Goal: Task Accomplishment & Management: Complete application form

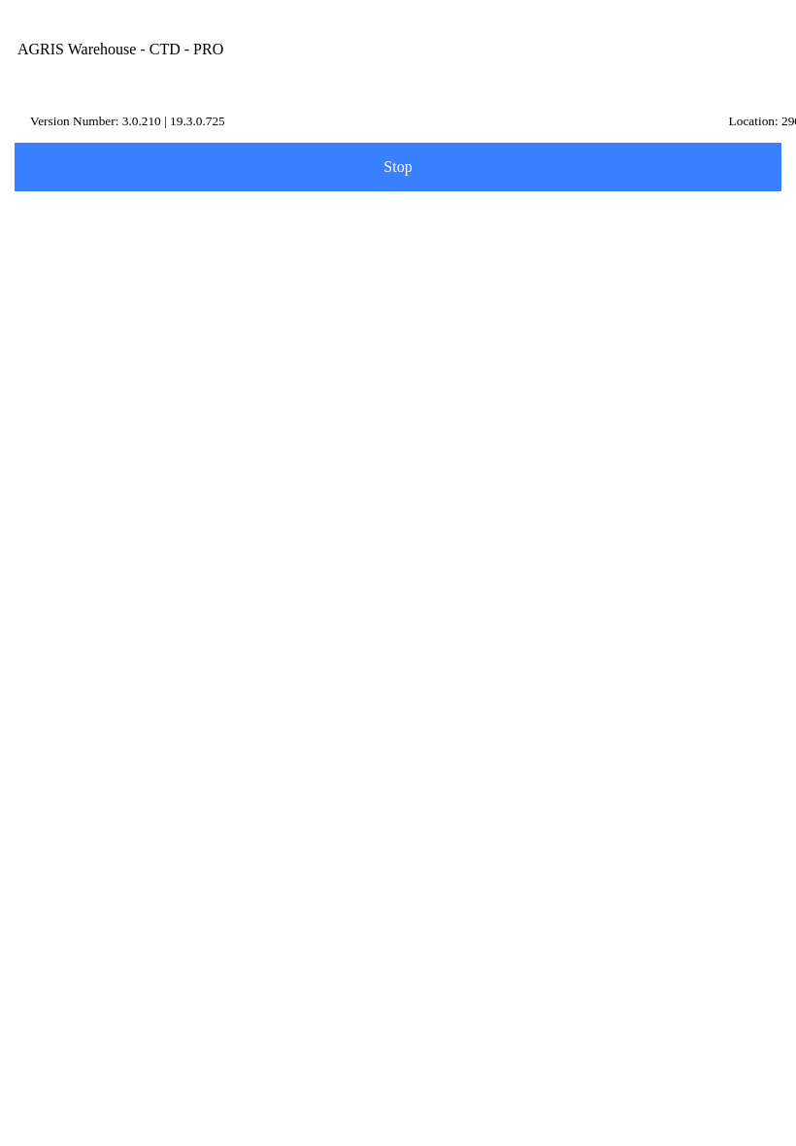
click at [83, 484] on icon at bounding box center [68, 504] width 30 height 40
click at [272, 245] on input "Transfer Location" at bounding box center [383, 227] width 716 height 36
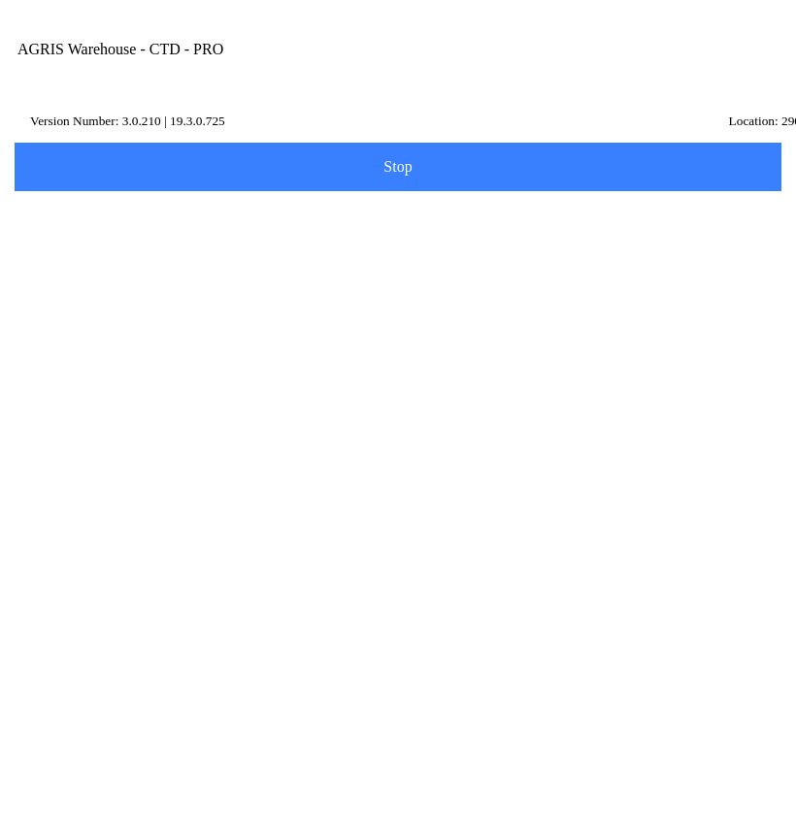
click at [227, 400] on ion-card-content "100 - ANSELMO" at bounding box center [398, 382] width 746 height 60
type input "100 - ANSELMO"
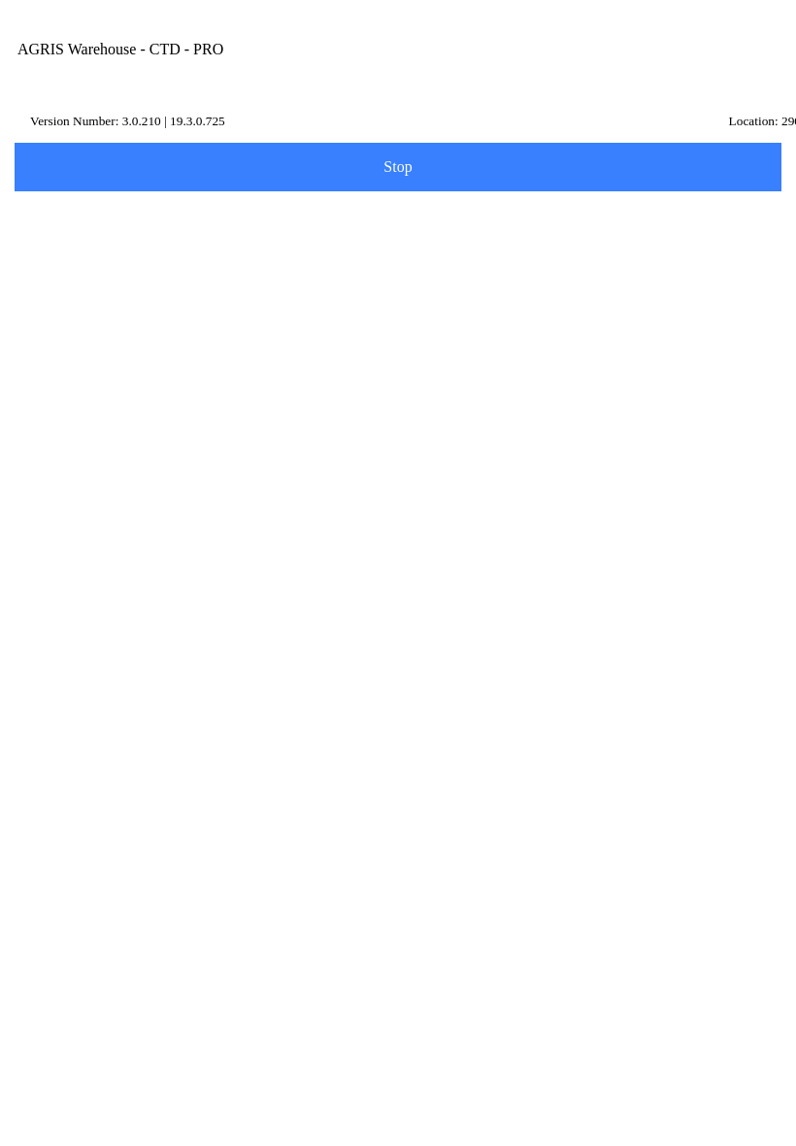
click at [453, 302] on span "Next" at bounding box center [398, 291] width 742 height 21
click at [236, 355] on input "Item Number" at bounding box center [383, 337] width 716 height 36
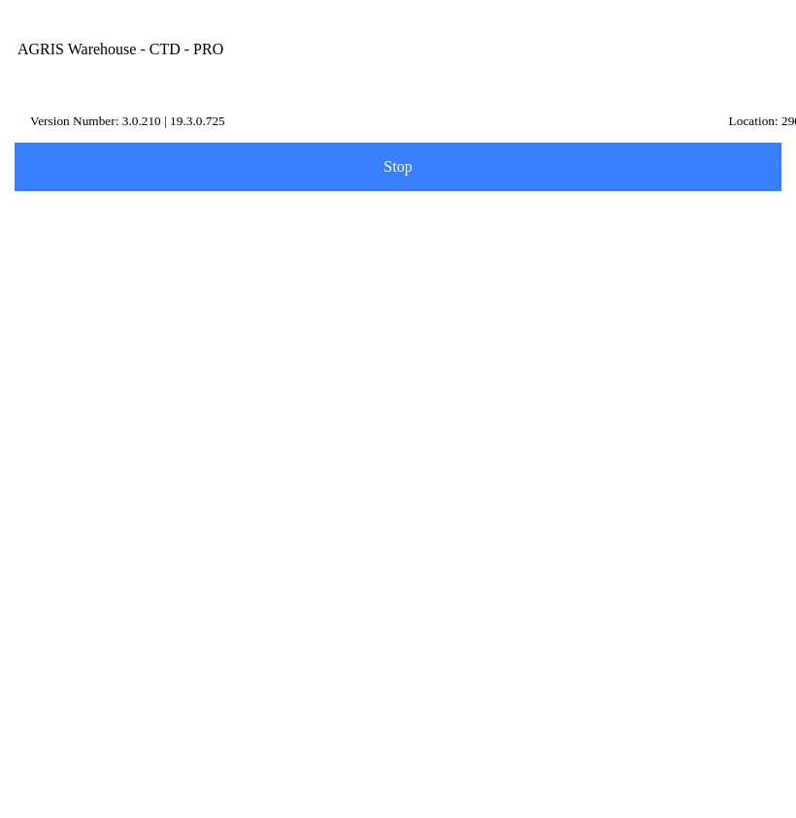
type input "autit"
click at [0, 0] on slot "Search" at bounding box center [0, 0] width 0 height 0
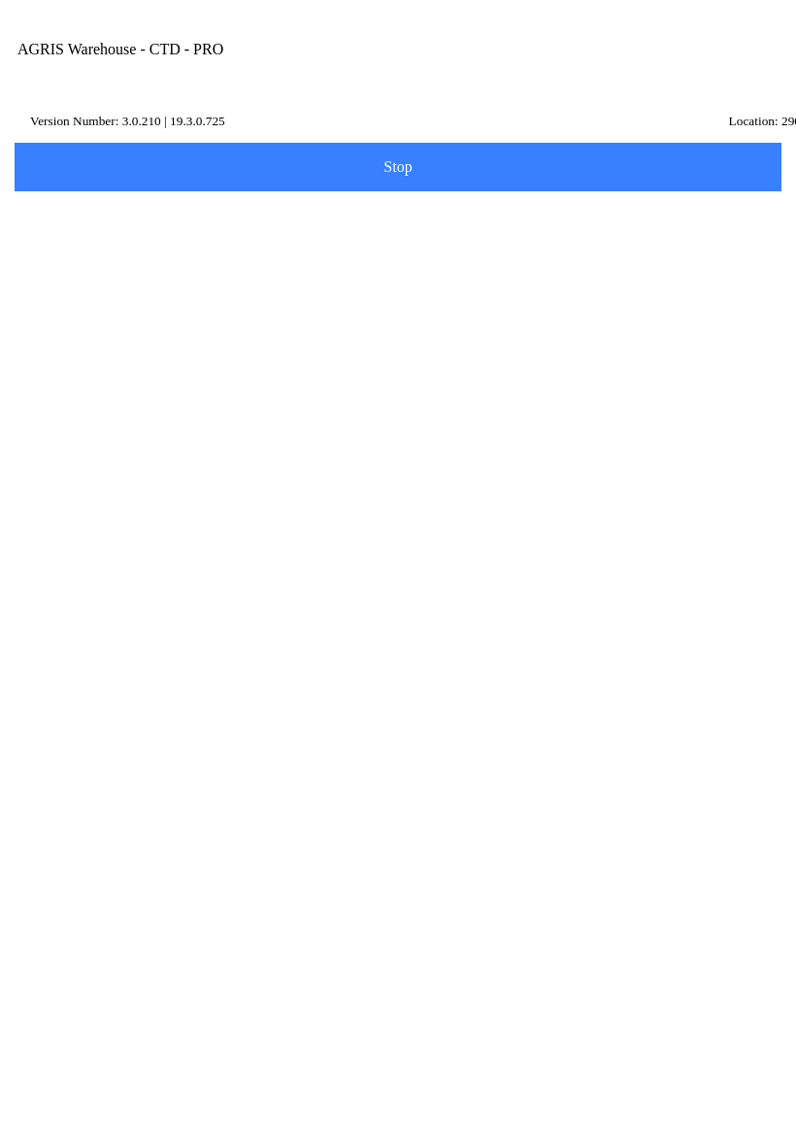
click at [430, 778] on ion-row "Position: 0" at bounding box center [398, 788] width 697 height 21
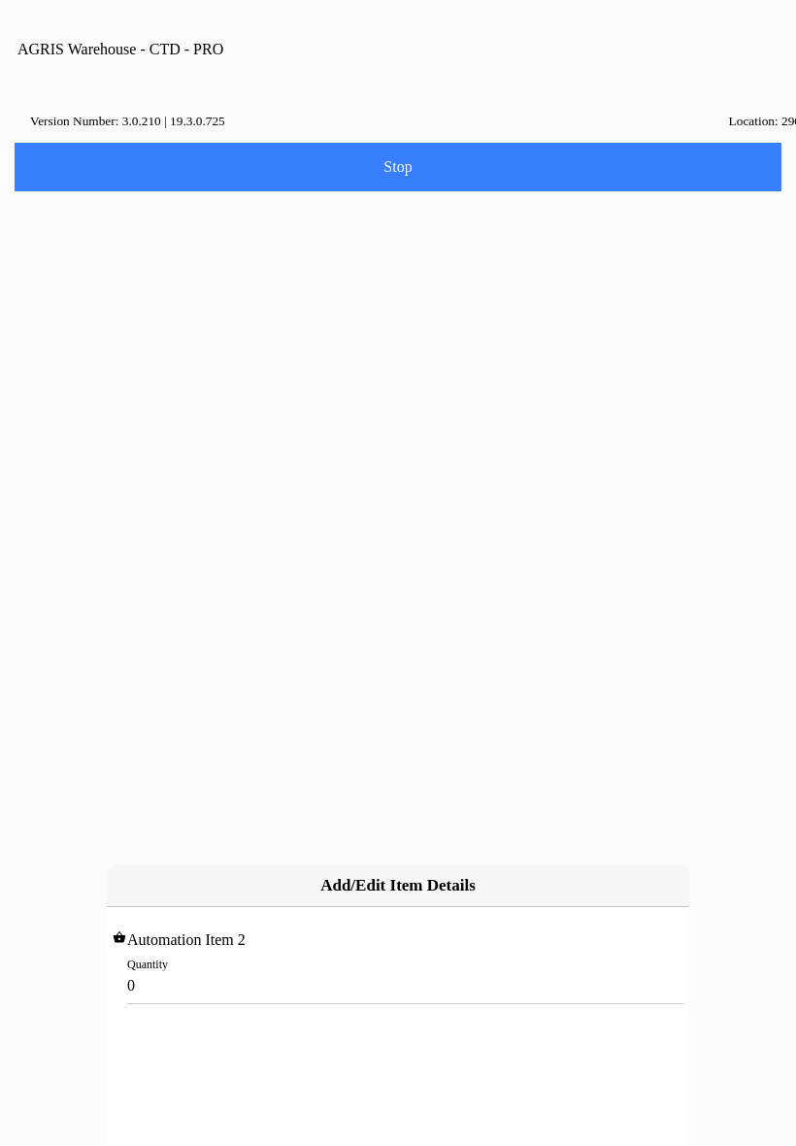
click at [306, 967] on input "0" at bounding box center [398, 985] width 542 height 36
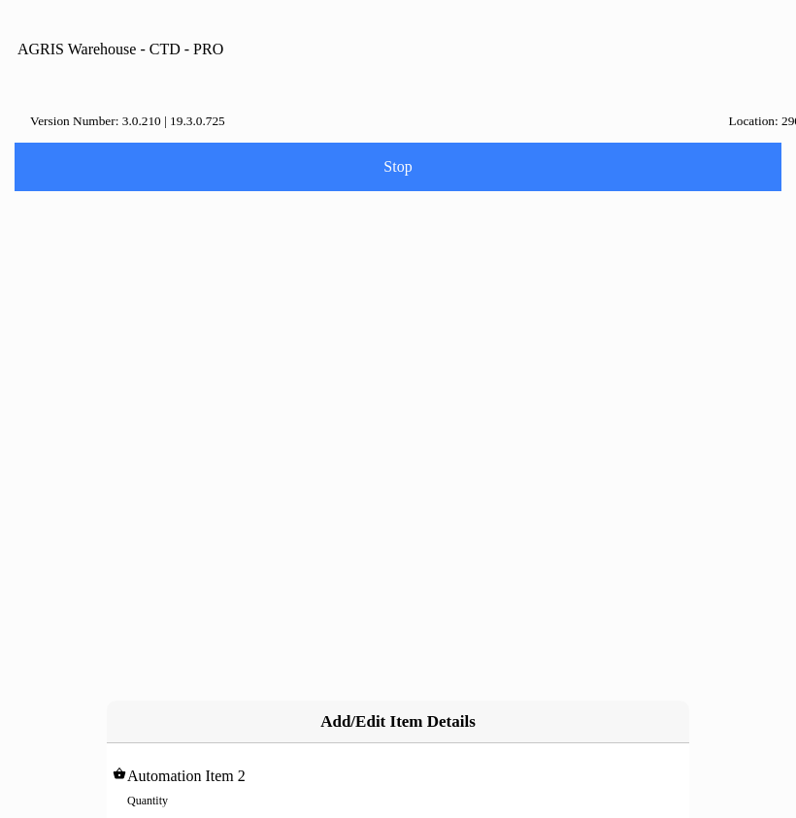
type input "4"
click at [0, 0] on slot "Add" at bounding box center [0, 0] width 0 height 0
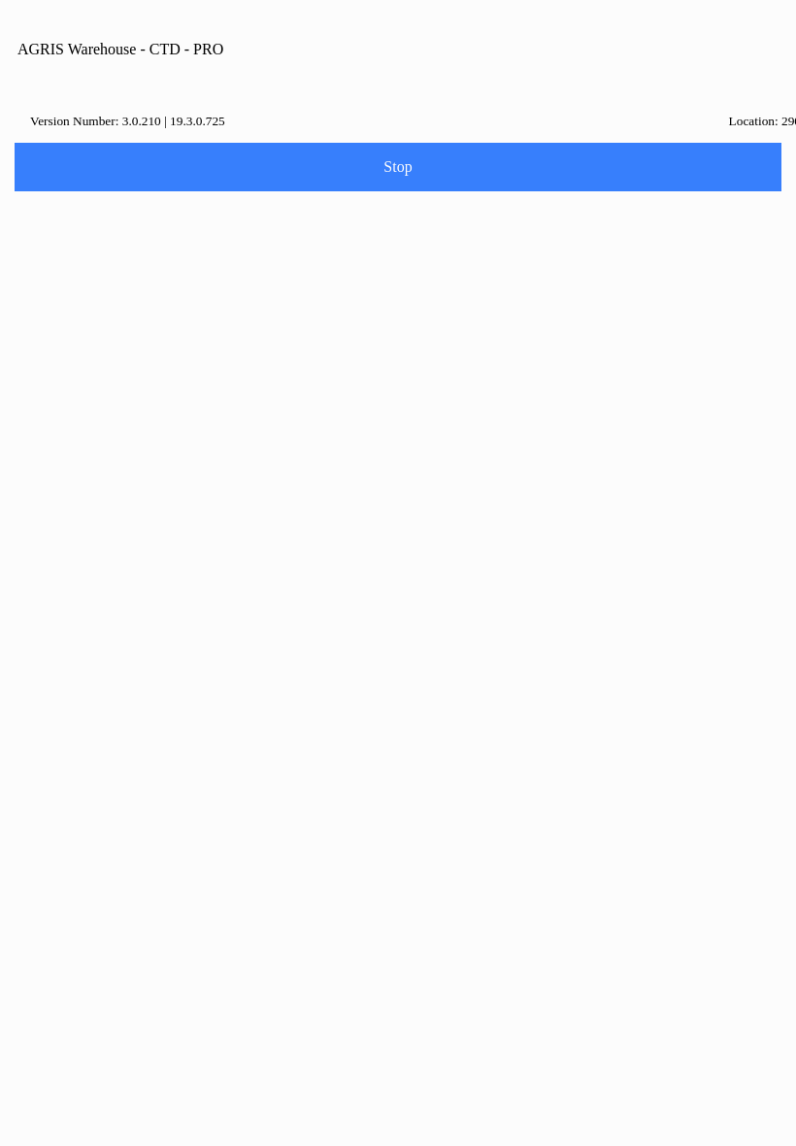
click at [469, 627] on button "Continue" at bounding box center [463, 629] width 131 height 43
click at [499, 466] on span "Next" at bounding box center [398, 455] width 742 height 21
click at [132, 319] on input "Name Id" at bounding box center [383, 301] width 716 height 36
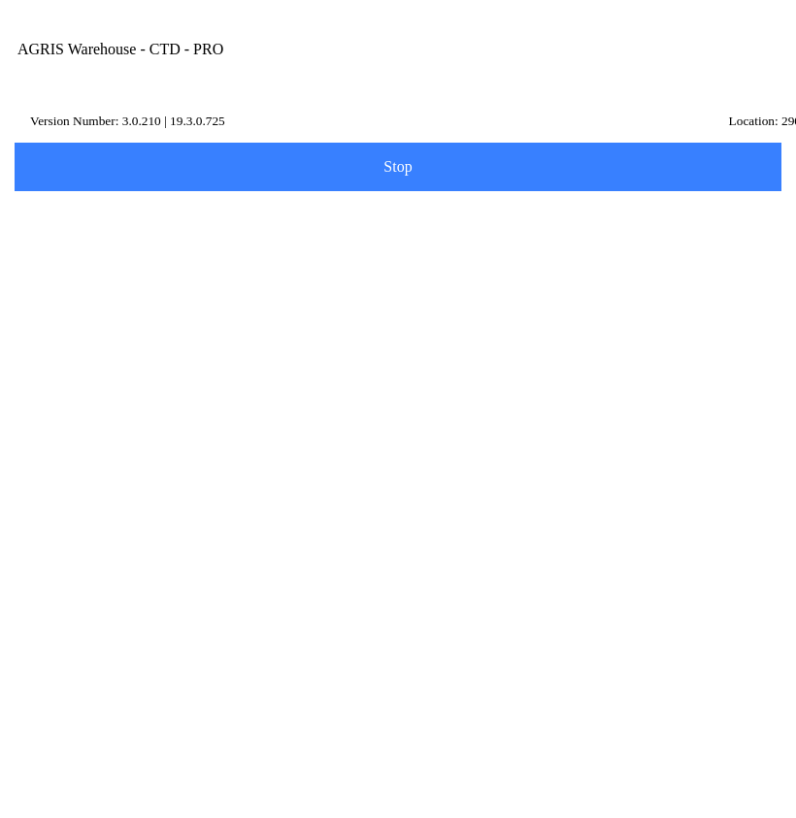
type input "afaq"
click at [0, 0] on slot "Search" at bounding box center [0, 0] width 0 height 0
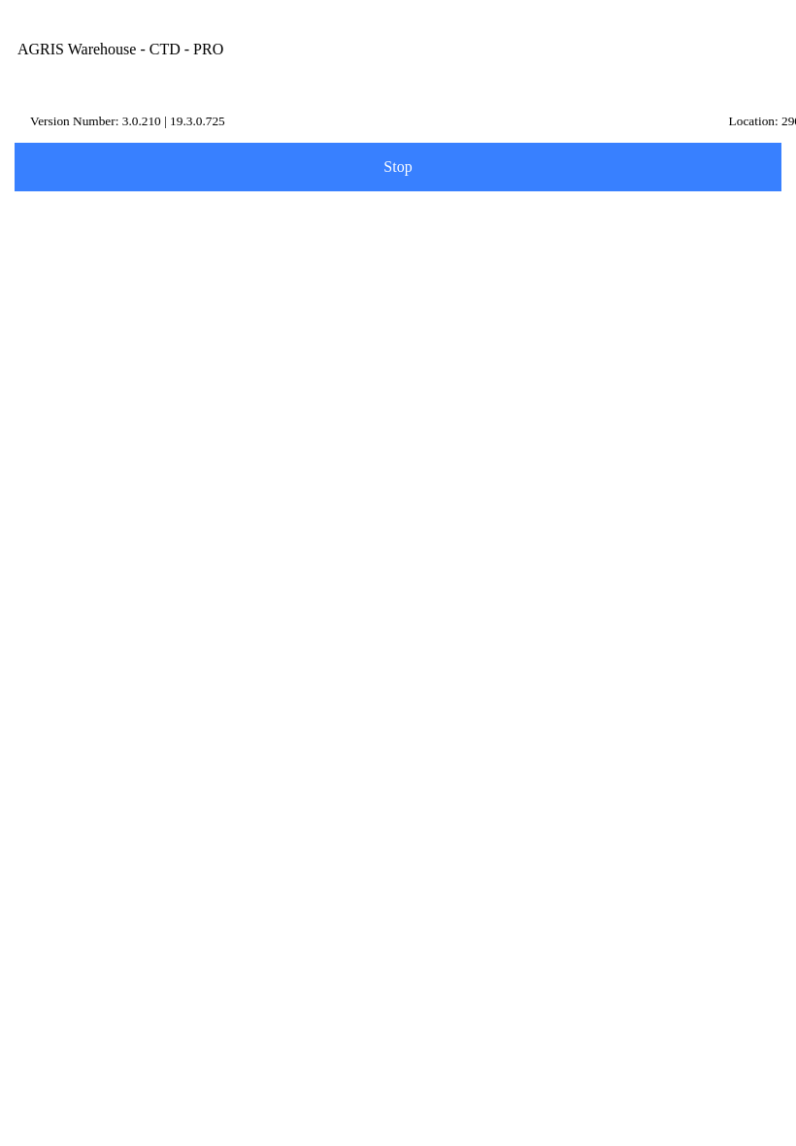
click at [369, 600] on p "Mali" at bounding box center [397, 590] width 687 height 19
type input "[PERSON_NAME]"
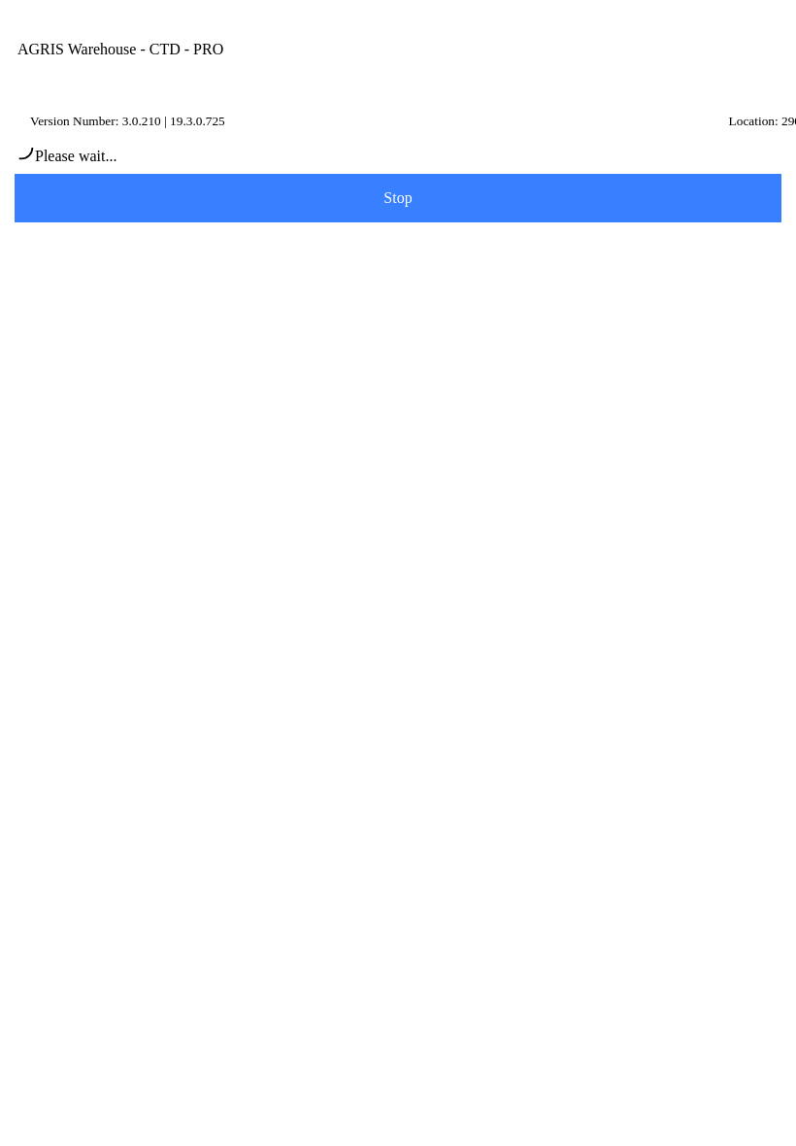
type input "[PERSON_NAME]"
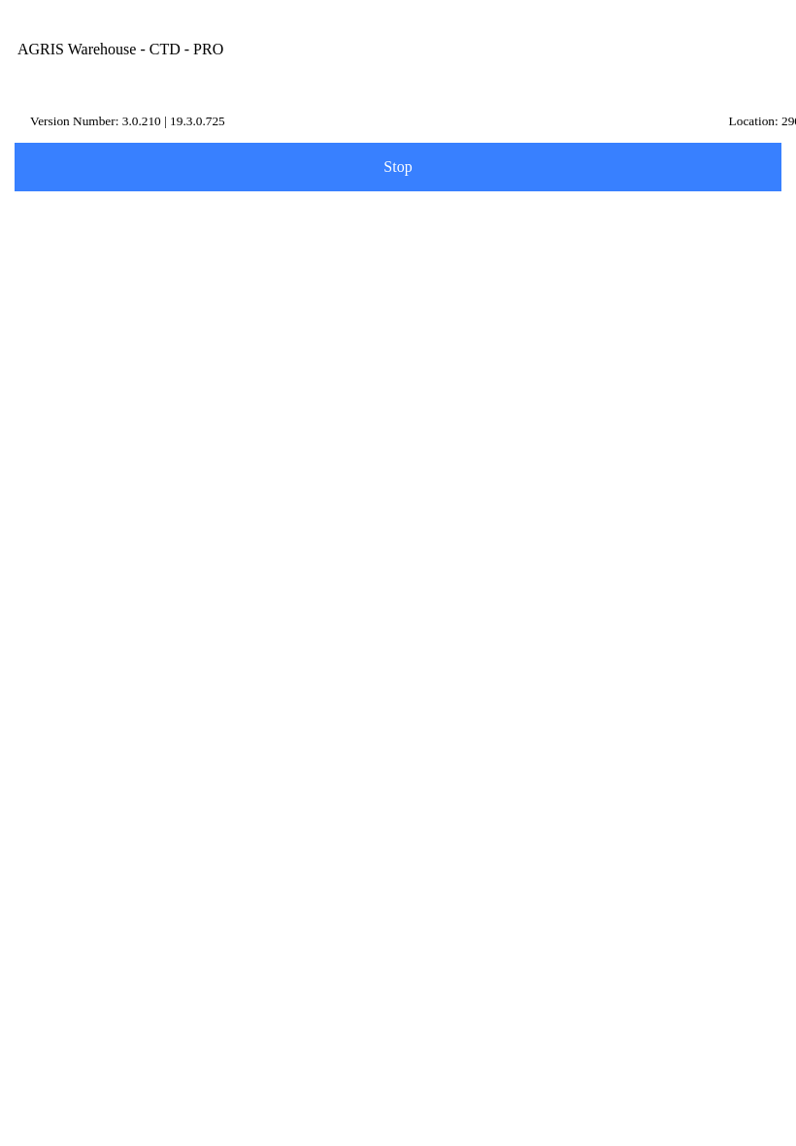
click at [519, 433] on span "Next" at bounding box center [398, 422] width 742 height 21
click at [170, 795] on div "Note" at bounding box center [398, 759] width 746 height 72
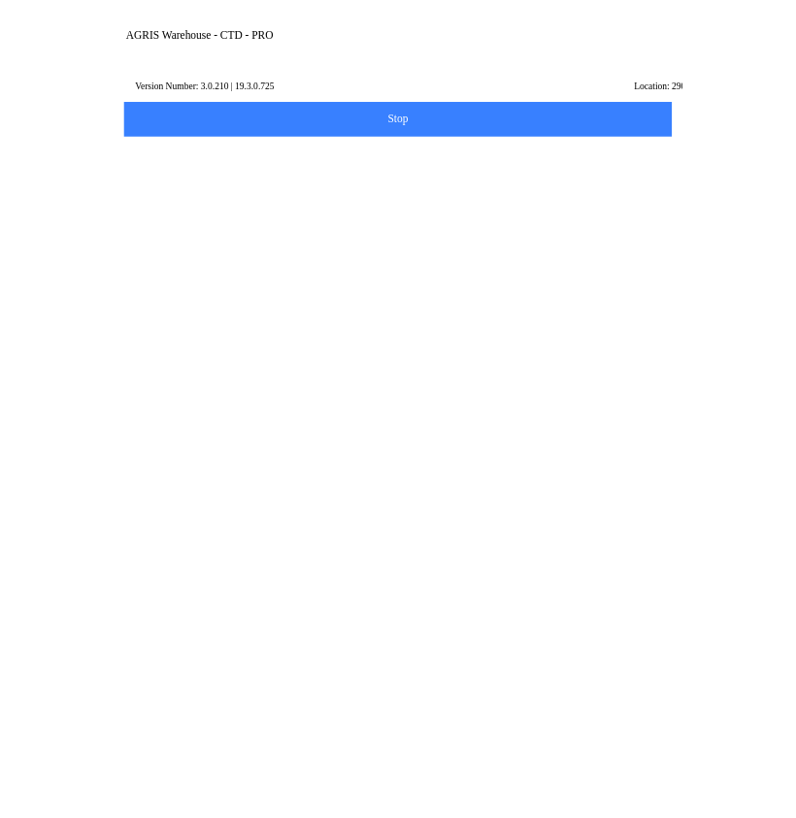
scroll to position [1, 0]
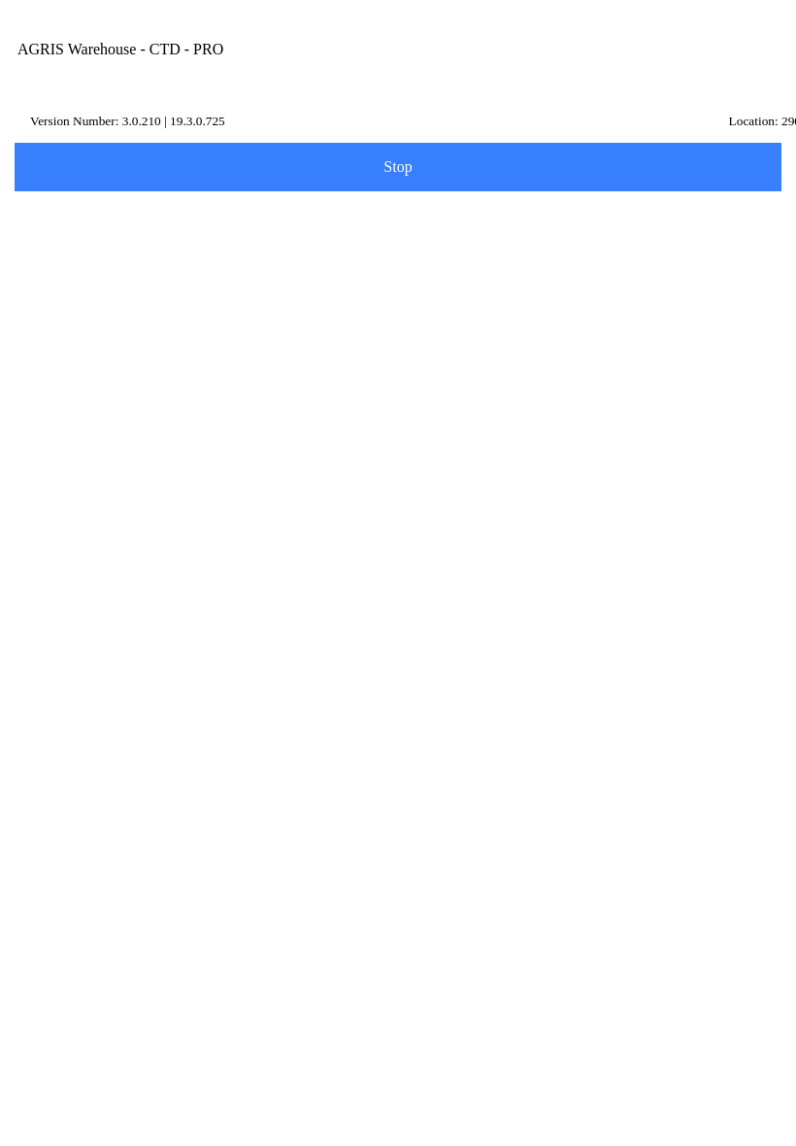
type textarea "n1"
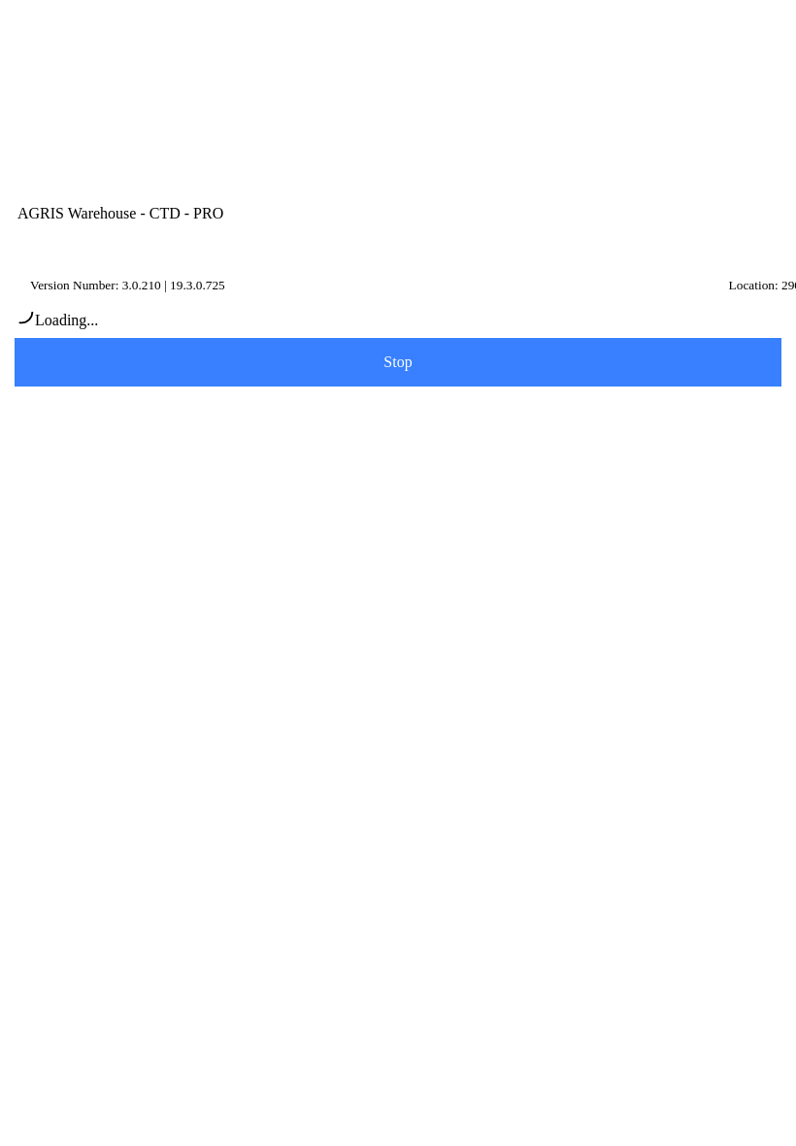
scroll to position [79, 0]
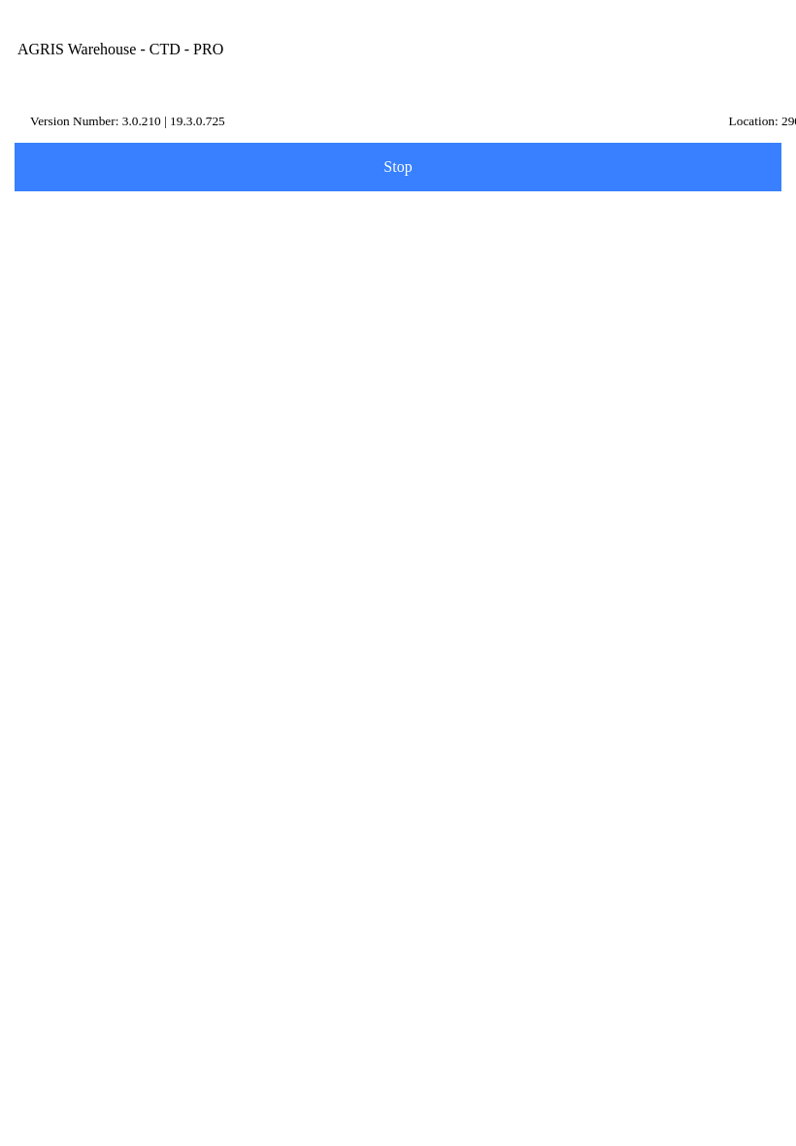
click at [0, 0] on slot "Exit to Main" at bounding box center [0, 0] width 0 height 0
